Goal: Information Seeking & Learning: Find specific fact

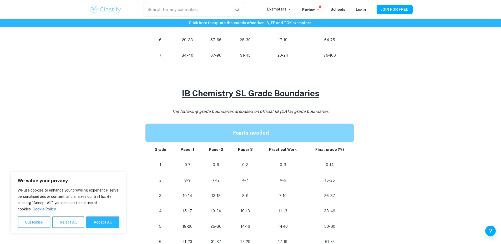
scroll to position [385, 0]
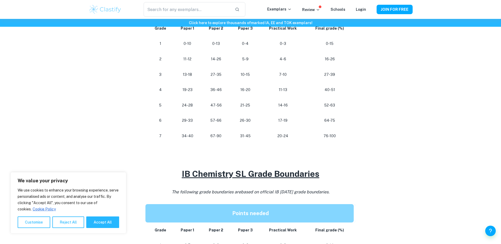
scroll to position [304, 0]
click at [104, 224] on button "Accept All" at bounding box center [102, 223] width 33 height 12
checkbox input "true"
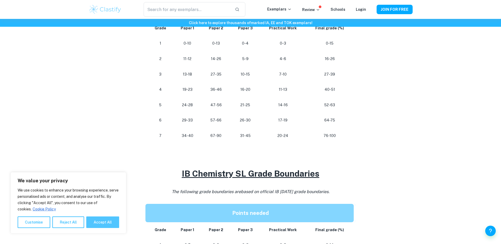
checkbox input "true"
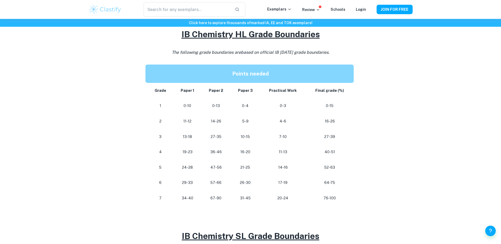
scroll to position [242, 0]
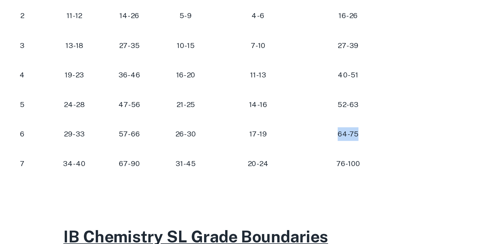
drag, startPoint x: 348, startPoint y: 178, endPoint x: 308, endPoint y: 181, distance: 40.3
click at [308, 181] on td "64-75" at bounding box center [331, 184] width 50 height 16
click at [322, 205] on td "76-100" at bounding box center [331, 199] width 50 height 16
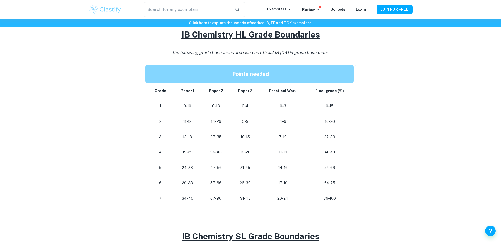
click at [344, 71] on p "Points needed" at bounding box center [251, 74] width 198 height 10
